Goal: Information Seeking & Learning: Learn about a topic

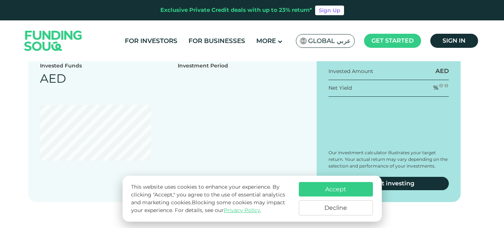
scroll to position [738, 0]
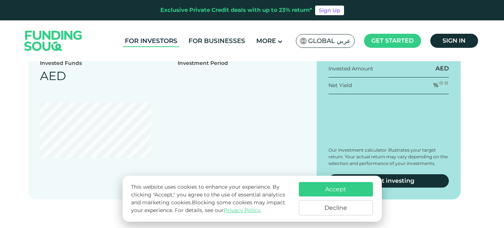
click at [151, 42] on link "For Investors" at bounding box center [151, 41] width 56 height 12
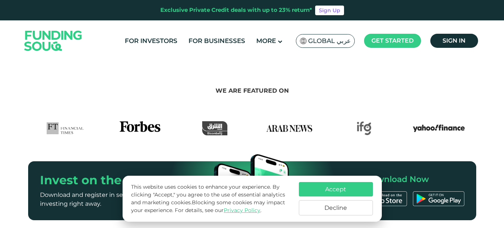
scroll to position [379, 0]
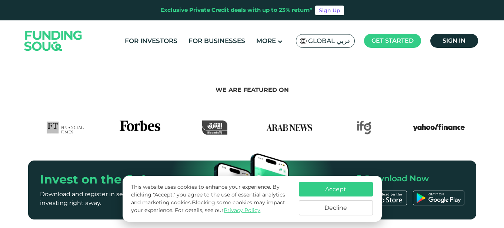
click at [322, 186] on button "Accept" at bounding box center [336, 189] width 74 height 14
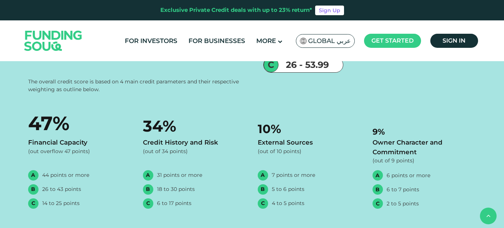
scroll to position [1443, 0]
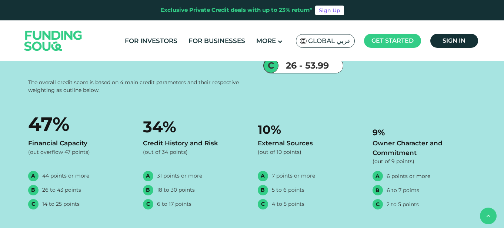
radio input "true"
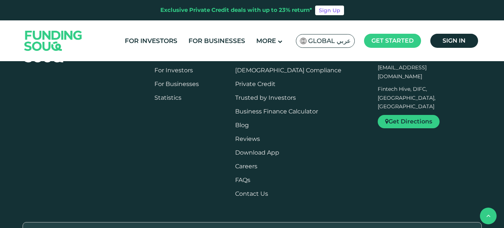
scroll to position [1674, 0]
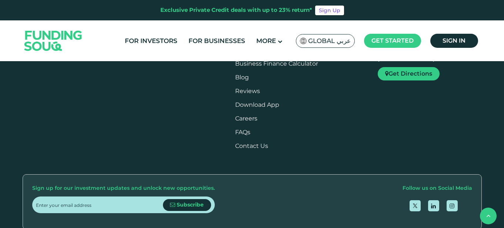
scroll to position [1714, 0]
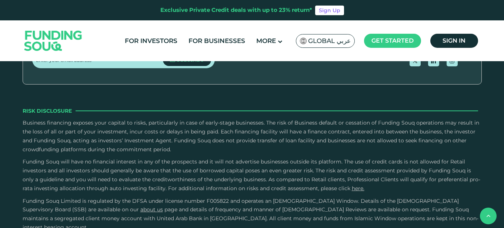
scroll to position [1834, 0]
